Goal: Entertainment & Leisure: Consume media (video, audio)

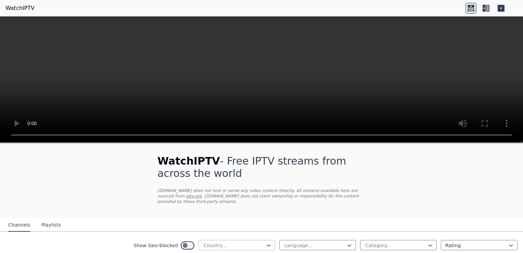
click at [256, 242] on div at bounding box center [234, 245] width 62 height 7
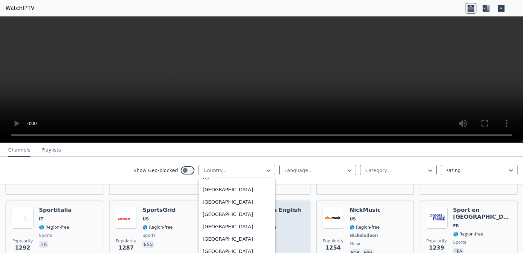
scroll to position [777, 0]
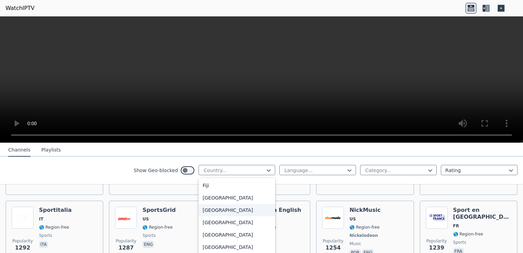
click at [228, 216] on div "[GEOGRAPHIC_DATA]" at bounding box center [237, 210] width 77 height 12
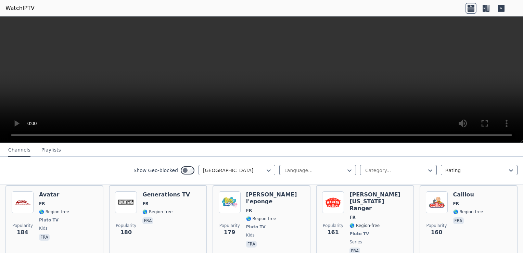
scroll to position [684, 0]
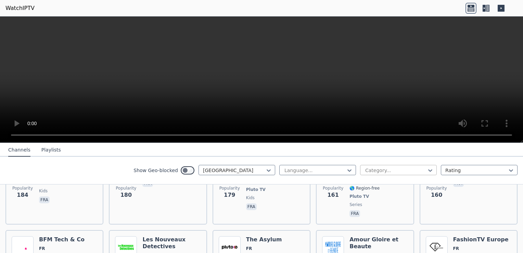
click at [418, 169] on div at bounding box center [396, 170] width 62 height 7
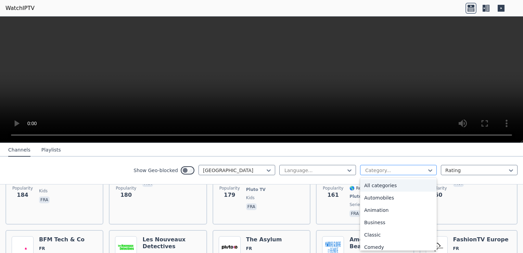
click at [418, 169] on div at bounding box center [396, 170] width 62 height 7
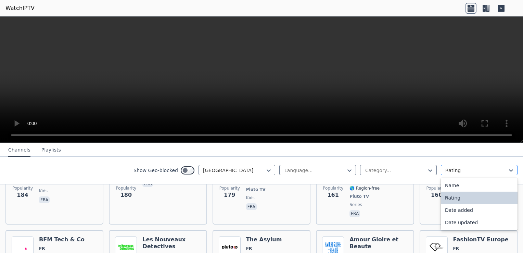
click at [458, 172] on div at bounding box center [476, 170] width 62 height 7
click at [49, 147] on button "Playlists" at bounding box center [51, 149] width 20 height 13
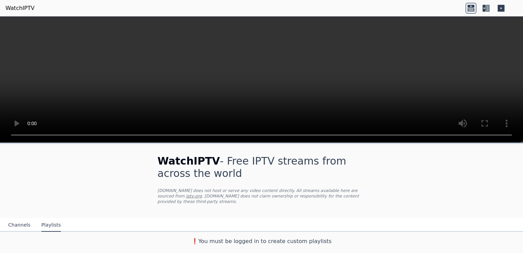
click at [16, 219] on button "Channels" at bounding box center [19, 224] width 22 height 13
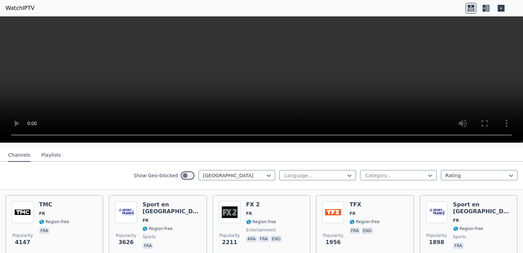
scroll to position [42, 0]
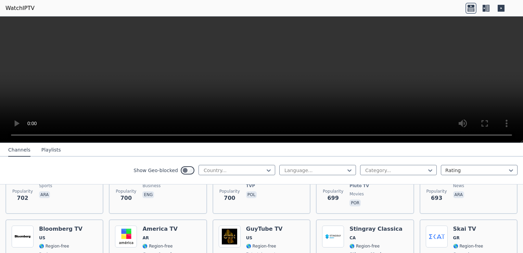
scroll to position [1806, 0]
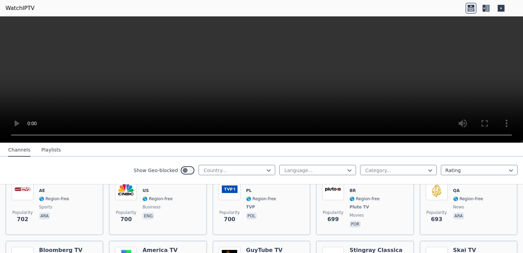
click at [41, 151] on button "Playlists" at bounding box center [51, 149] width 20 height 13
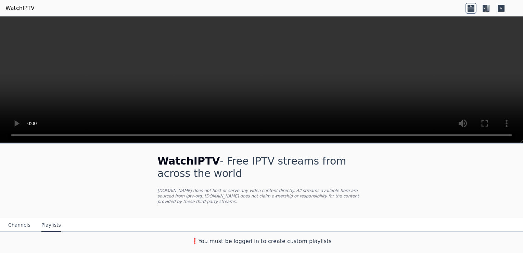
click at [24, 222] on button "Channels" at bounding box center [19, 224] width 22 height 13
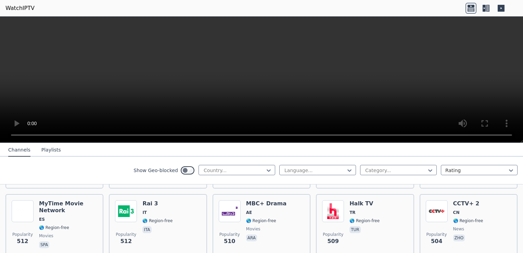
scroll to position [3442, 0]
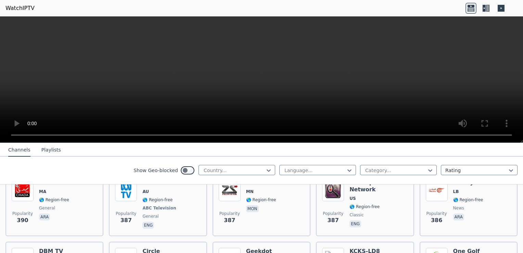
click at [244, 168] on div at bounding box center [234, 170] width 62 height 7
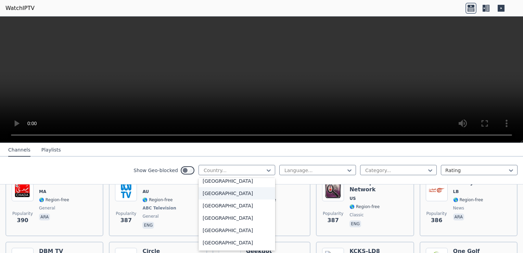
scroll to position [0, 0]
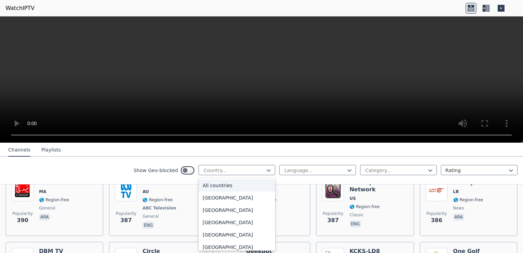
click at [249, 186] on div "All countries" at bounding box center [237, 185] width 77 height 12
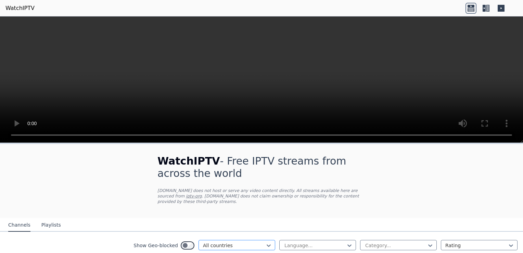
click at [242, 242] on div at bounding box center [234, 245] width 62 height 7
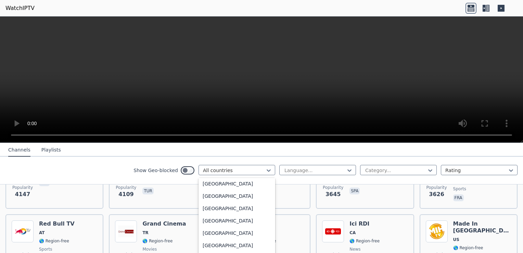
scroll to position [2285, 0]
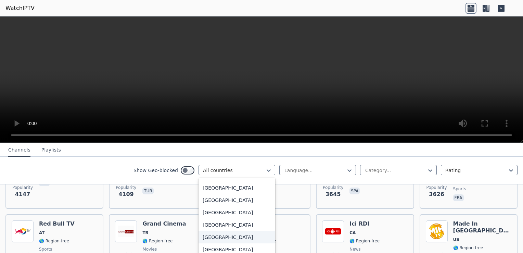
click at [224, 239] on div "[GEOGRAPHIC_DATA]" at bounding box center [237, 237] width 77 height 12
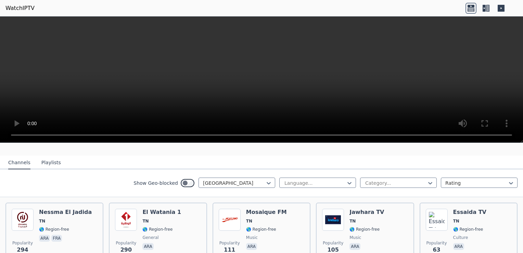
scroll to position [60, 0]
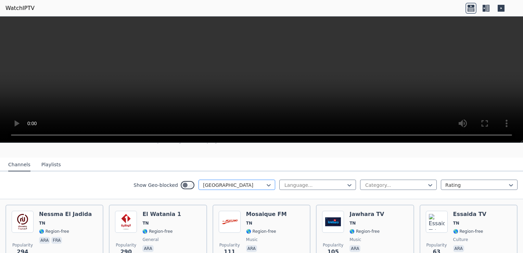
click at [258, 181] on div at bounding box center [234, 184] width 62 height 7
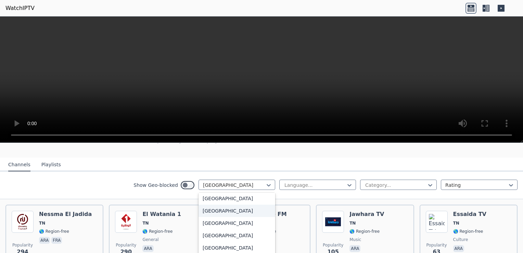
scroll to position [2404, 0]
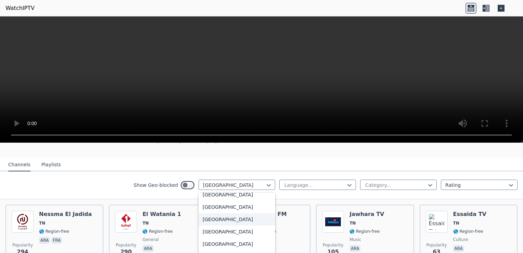
click at [244, 213] on div "[GEOGRAPHIC_DATA]" at bounding box center [237, 219] width 77 height 12
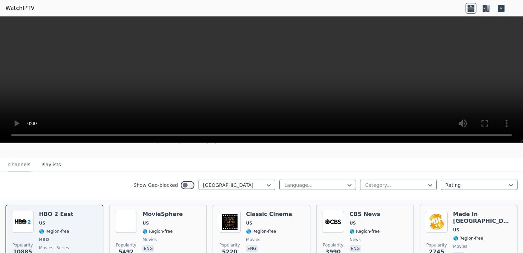
click at [248, 81] on video at bounding box center [261, 79] width 523 height 126
